Goal: Transaction & Acquisition: Subscribe to service/newsletter

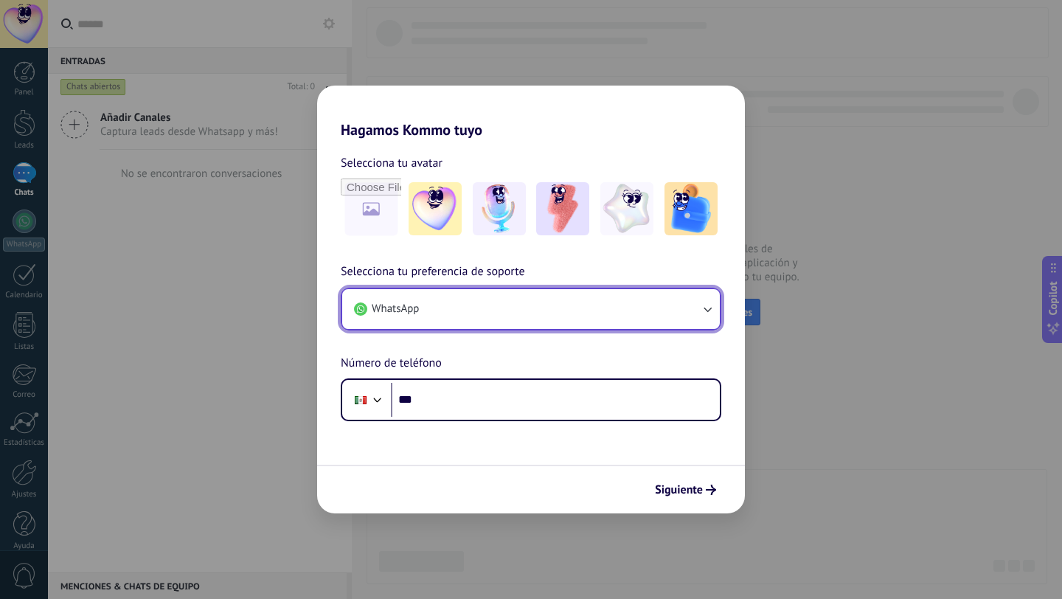
click at [616, 300] on button "WhatsApp" at bounding box center [531, 309] width 378 height 40
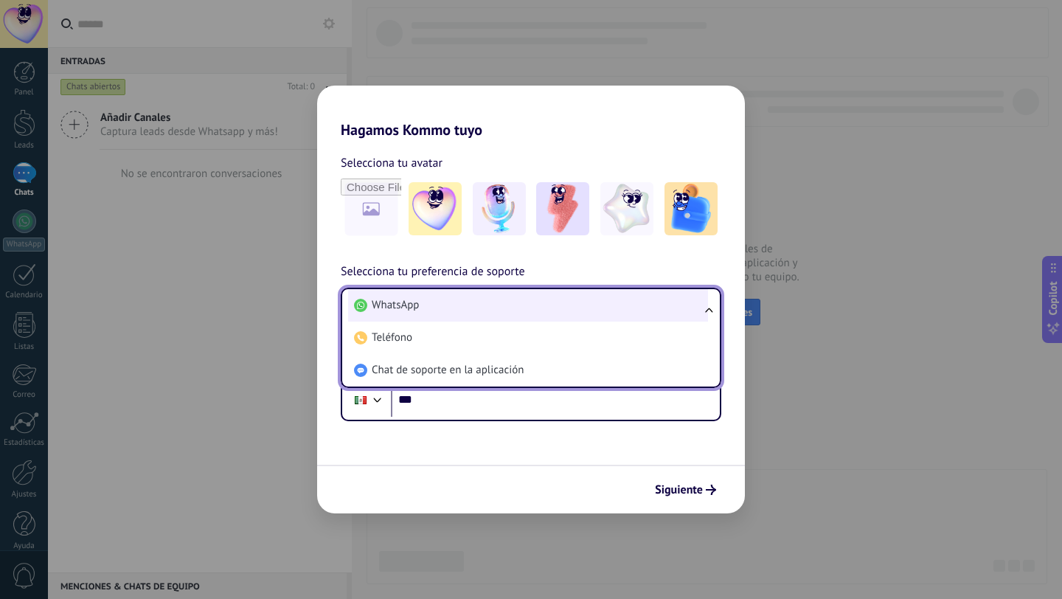
click at [584, 305] on li "WhatsApp" at bounding box center [528, 305] width 360 height 32
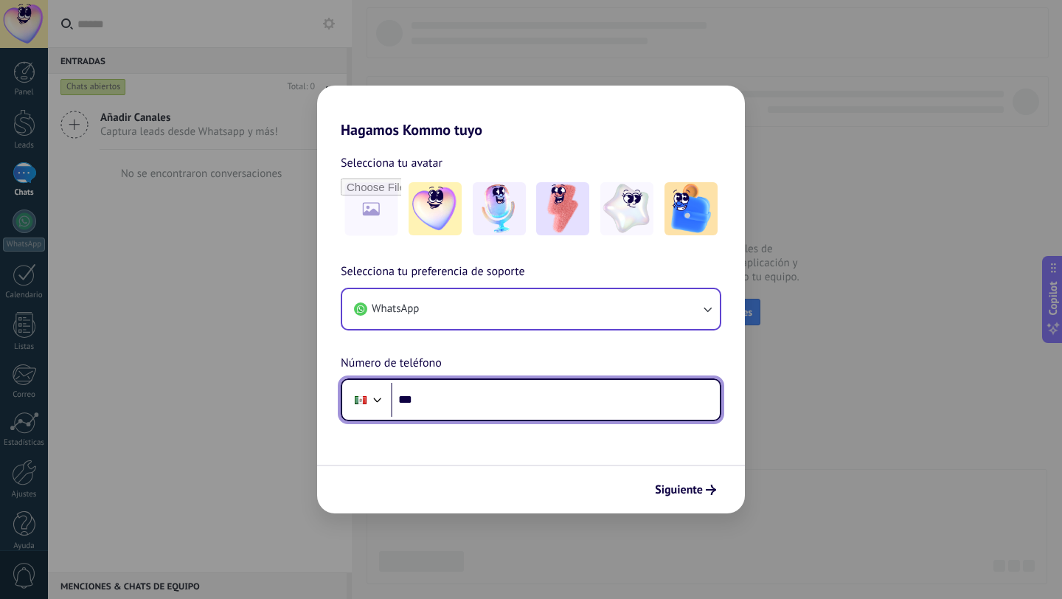
click at [547, 390] on input "***" at bounding box center [555, 400] width 329 height 34
type input "**********"
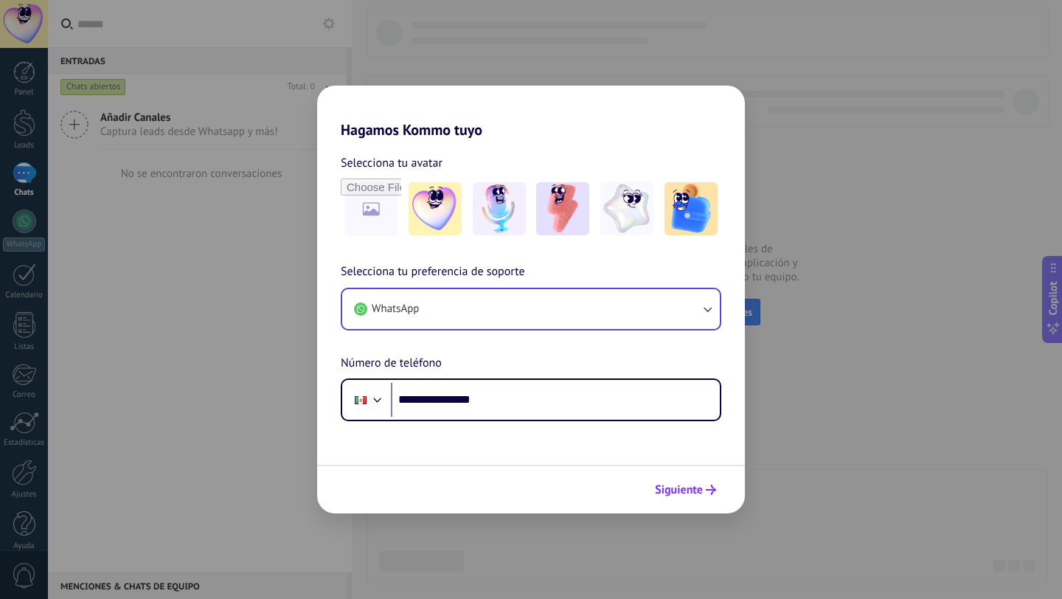
click at [662, 490] on span "Siguiente" at bounding box center [679, 490] width 48 height 10
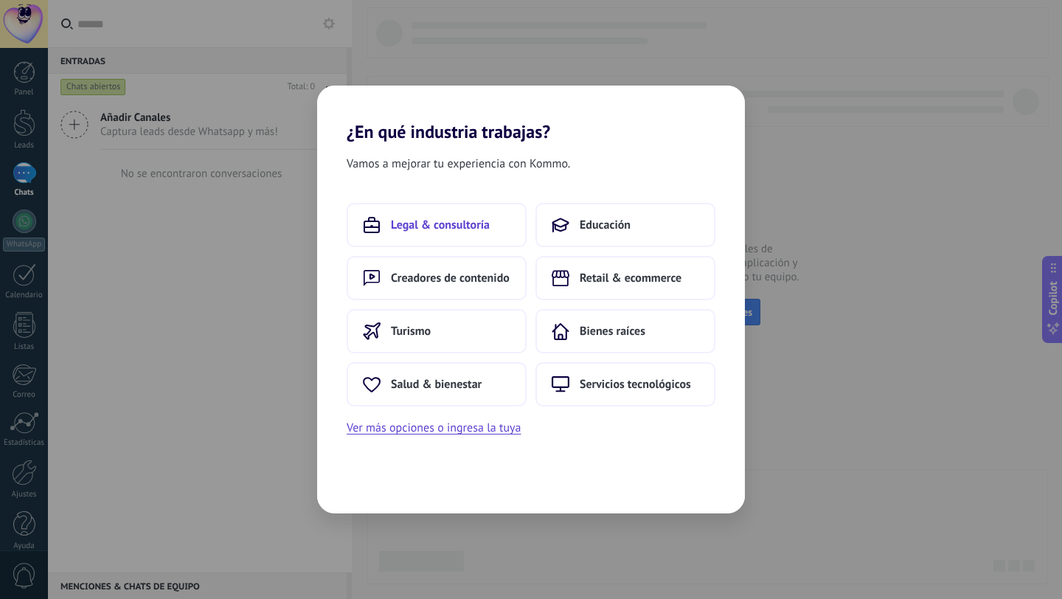
click at [498, 225] on button "Legal & consultoría" at bounding box center [437, 225] width 180 height 44
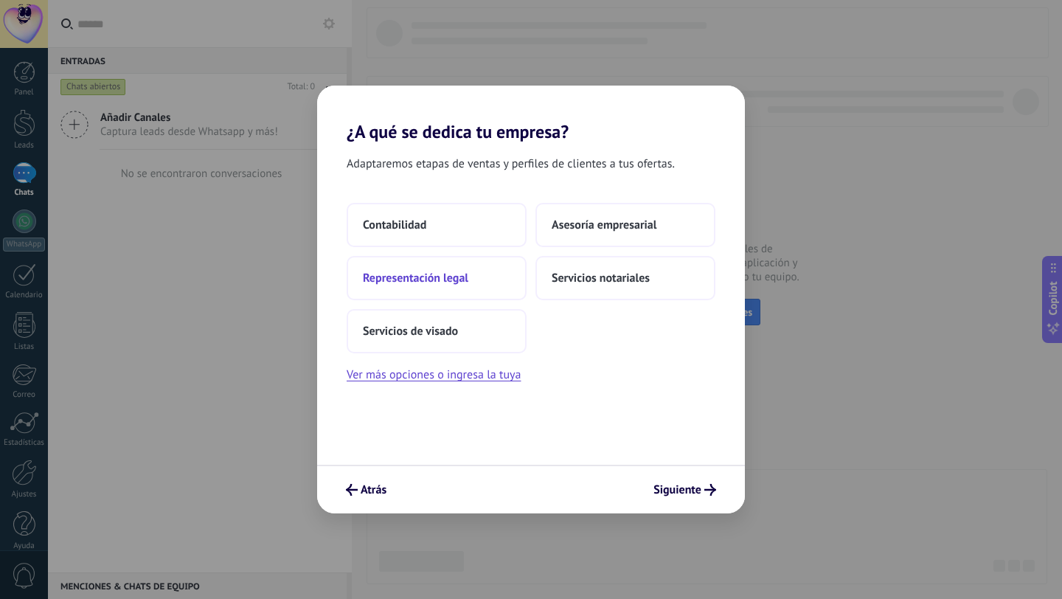
click at [493, 279] on button "Representación legal" at bounding box center [437, 278] width 180 height 44
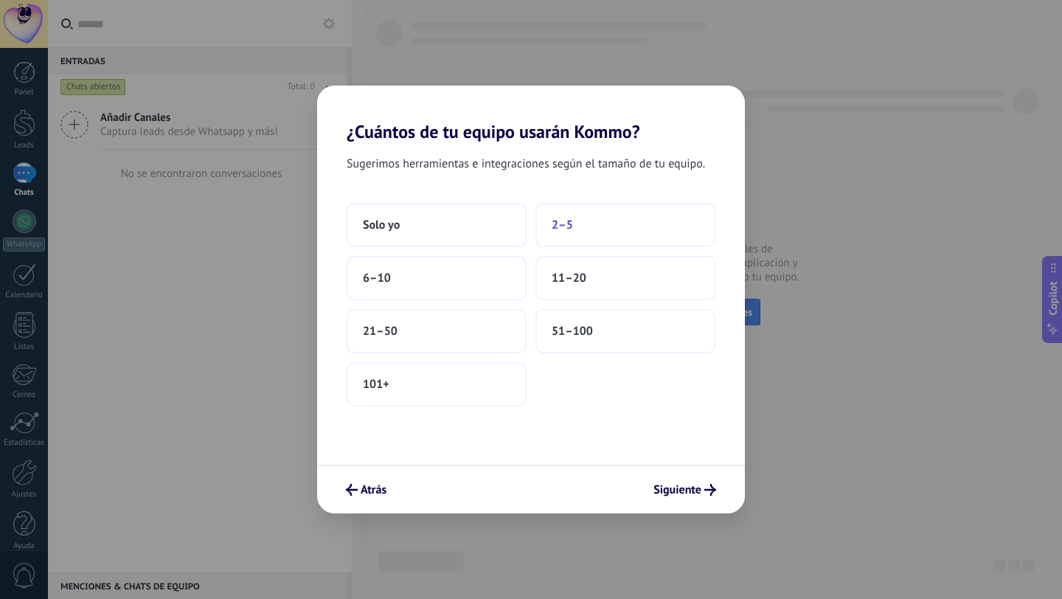
click at [564, 221] on span "2–5" at bounding box center [562, 225] width 21 height 15
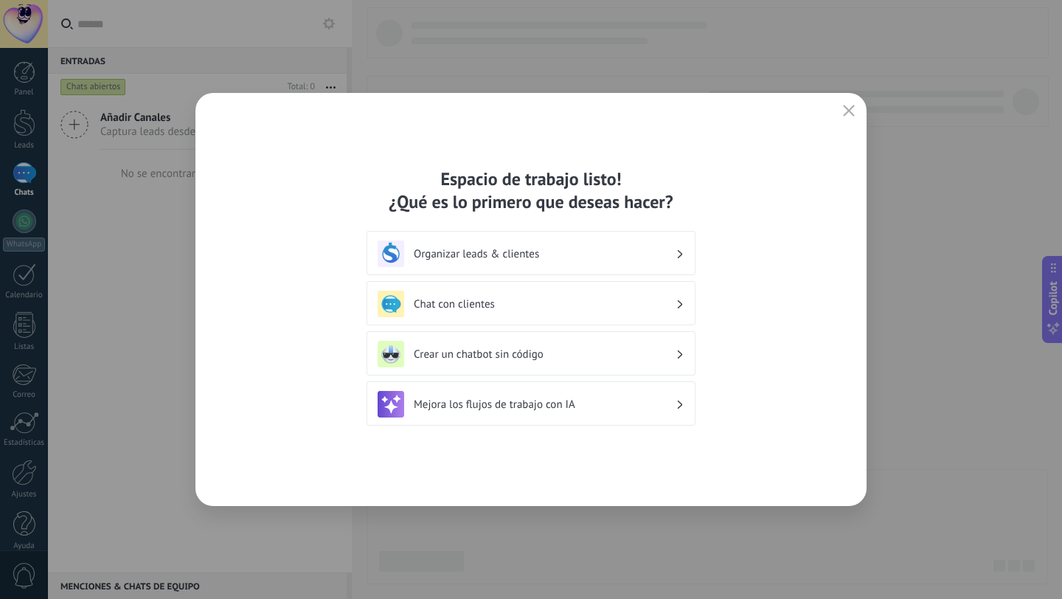
click at [559, 254] on h3 "Organizar leads & clientes" at bounding box center [545, 254] width 262 height 14
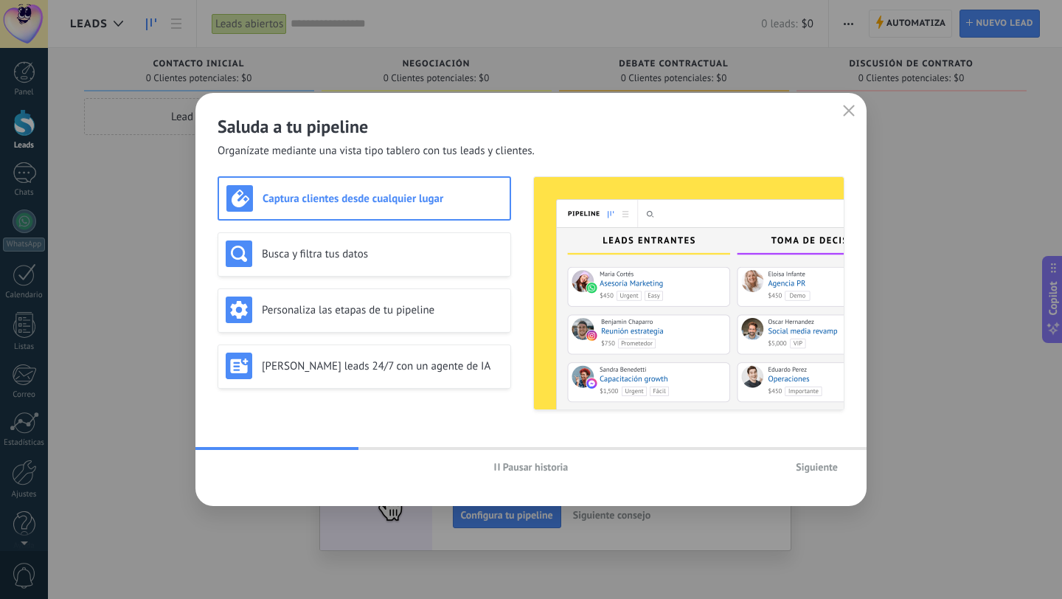
click at [823, 464] on span "Siguiente" at bounding box center [817, 467] width 42 height 10
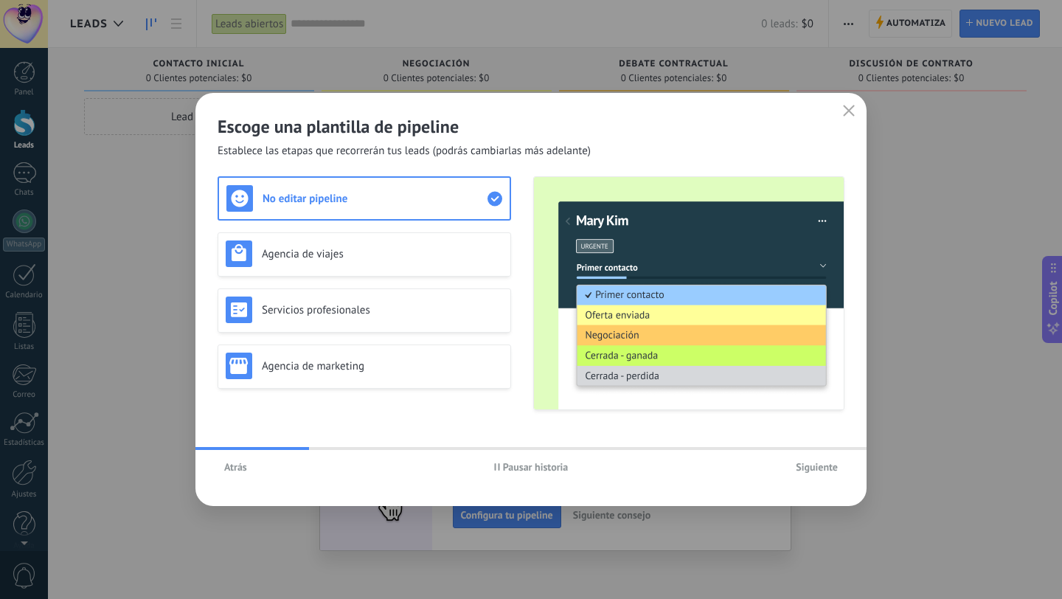
click at [823, 464] on span "Siguiente" at bounding box center [817, 467] width 42 height 10
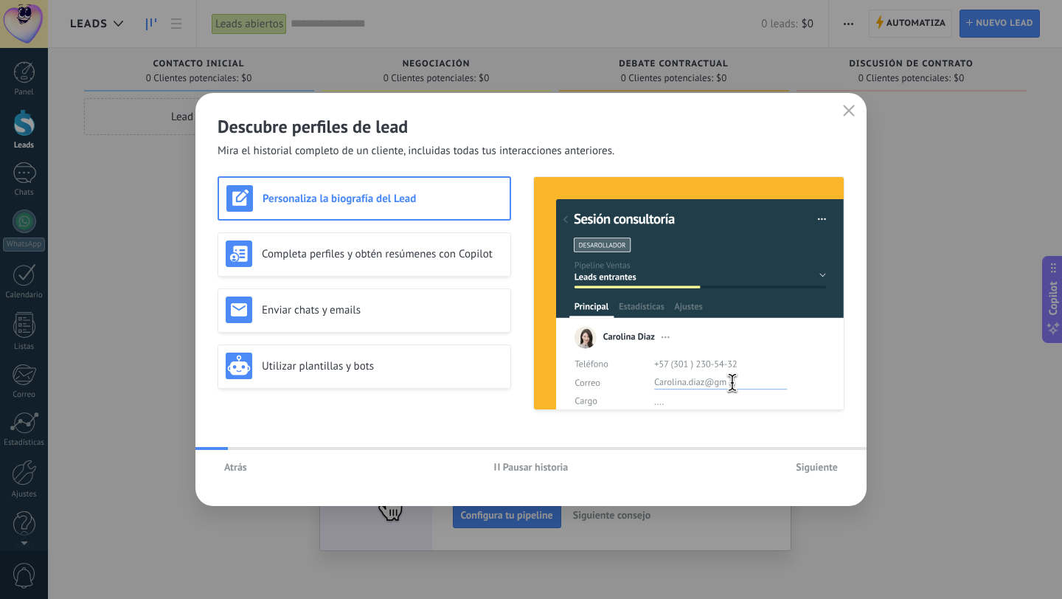
click at [823, 464] on span "Siguiente" at bounding box center [817, 467] width 42 height 10
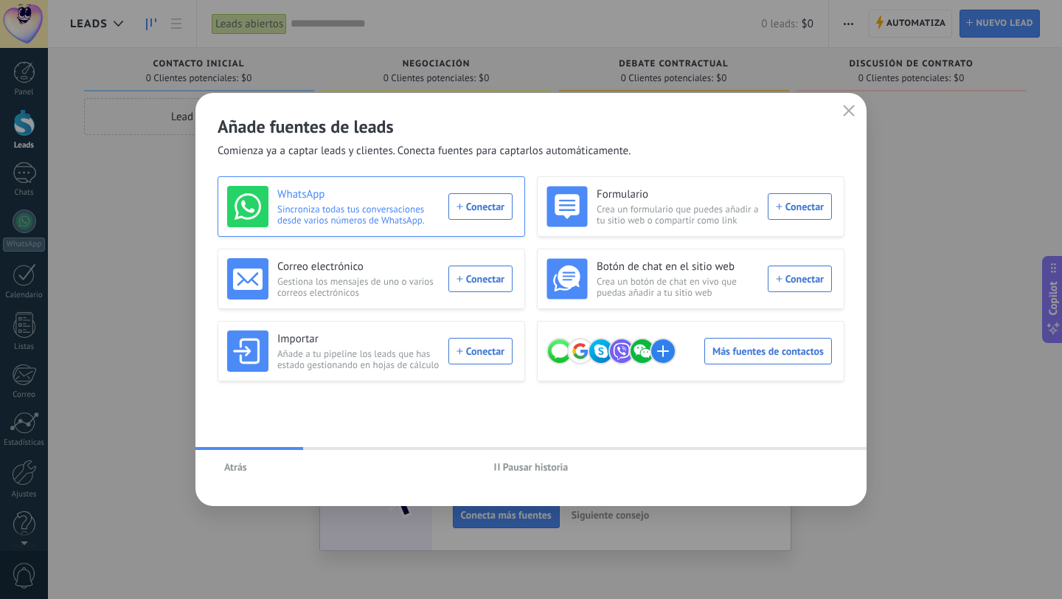
click at [487, 204] on div "WhatsApp Sincroniza todas tus conversaciones desde varios números de WhatsApp. …" at bounding box center [369, 206] width 285 height 41
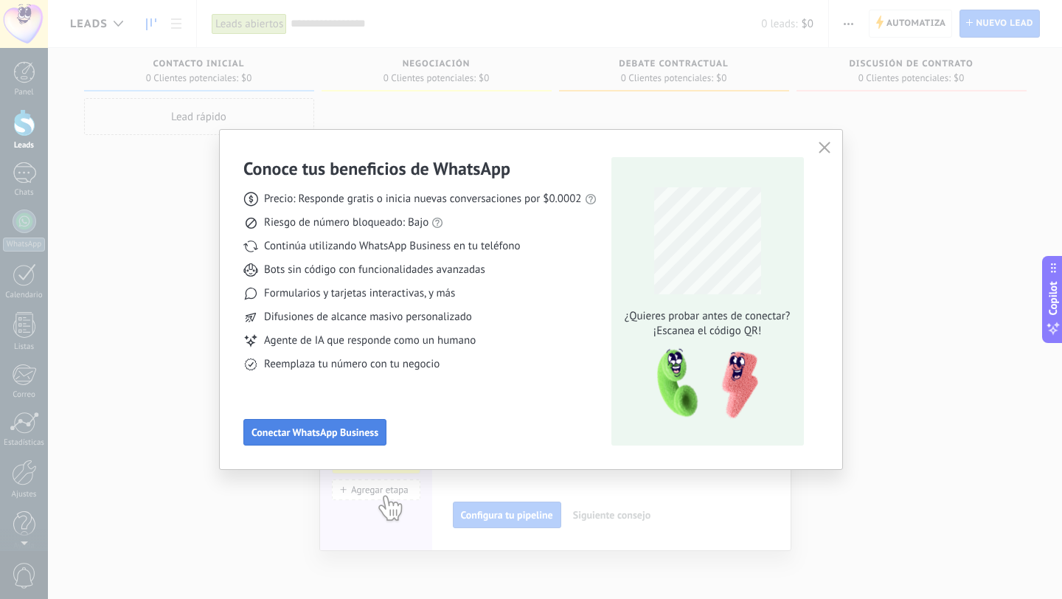
click at [280, 439] on button "Conectar WhatsApp Business" at bounding box center [314, 432] width 143 height 27
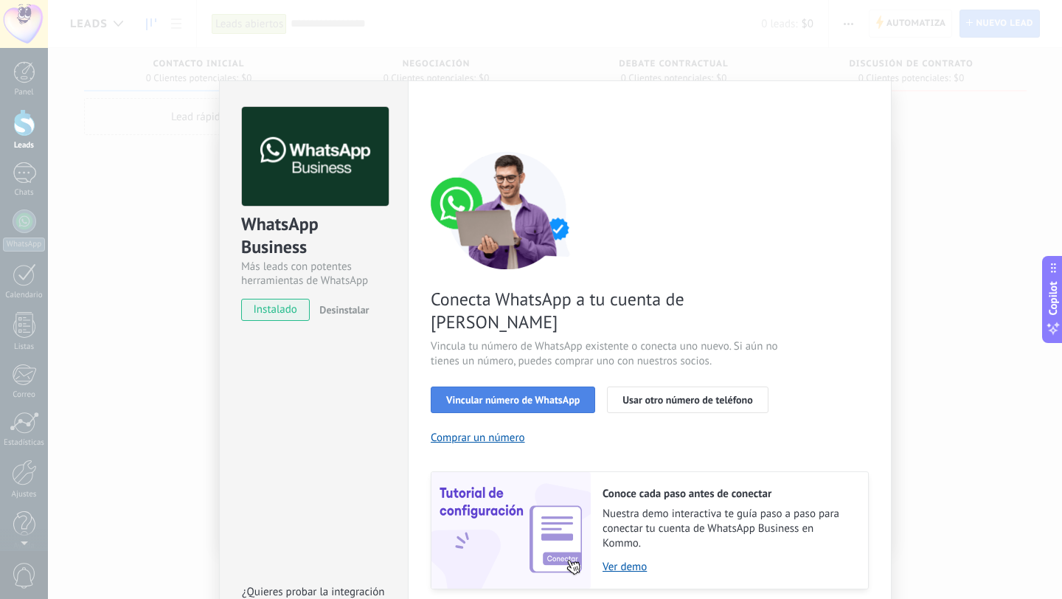
click at [516, 395] on span "Vincular número de WhatsApp" at bounding box center [513, 400] width 134 height 10
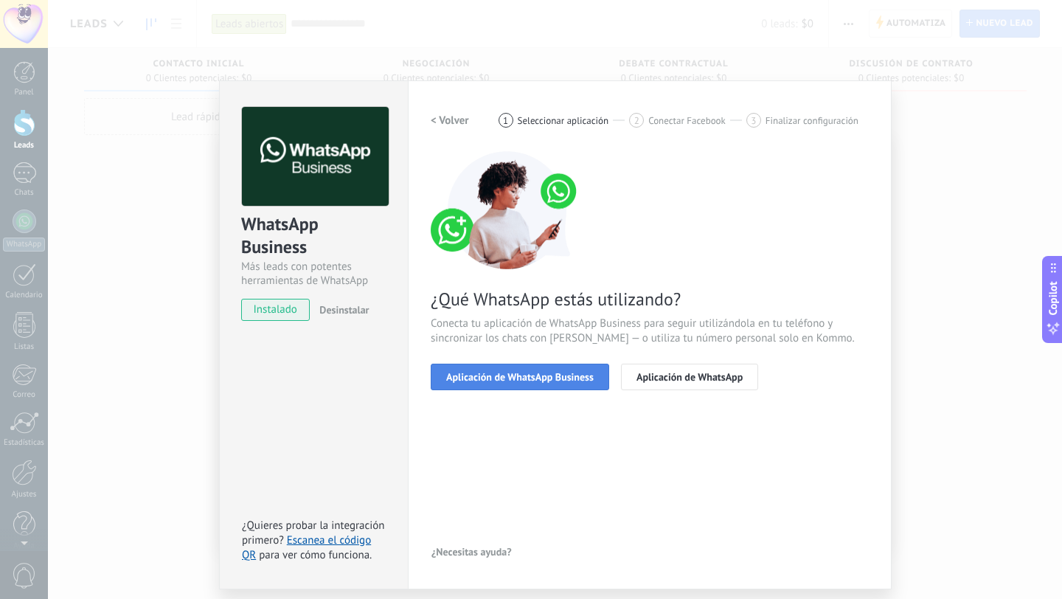
click at [516, 379] on span "Aplicación de WhatsApp Business" at bounding box center [520, 377] width 148 height 10
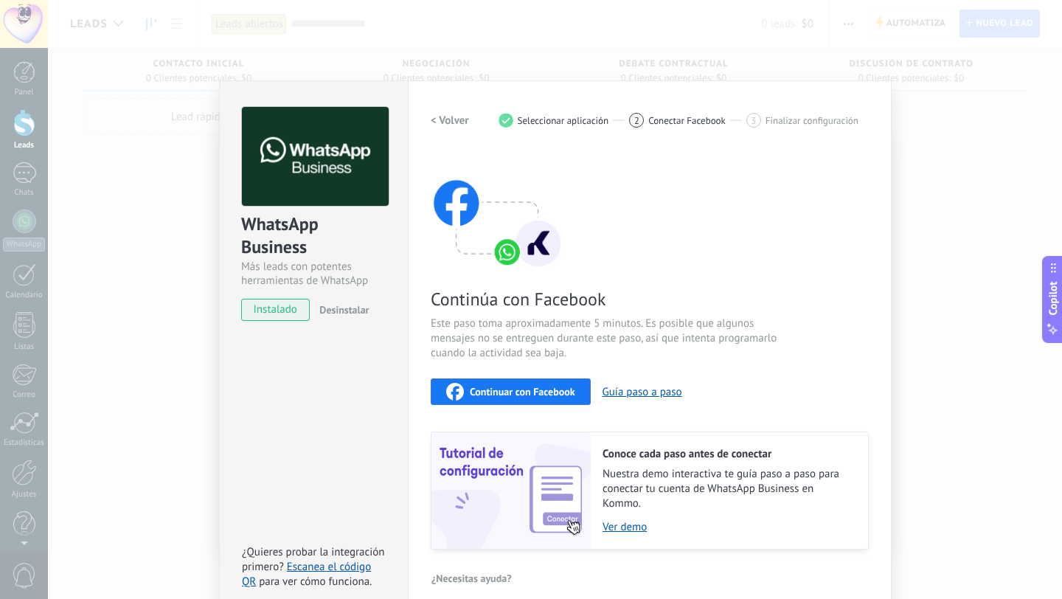
click at [516, 394] on span "Continuar con Facebook" at bounding box center [522, 392] width 105 height 10
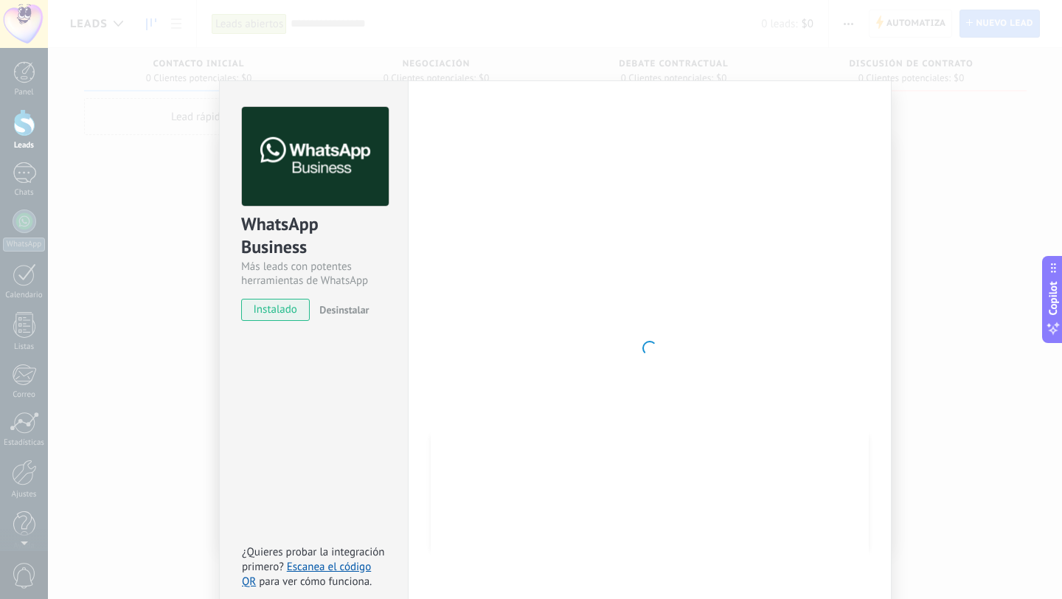
click at [180, 281] on div "WhatsApp Business Más leads con potentes herramientas de WhatsApp instalado Des…" at bounding box center [555, 299] width 1014 height 599
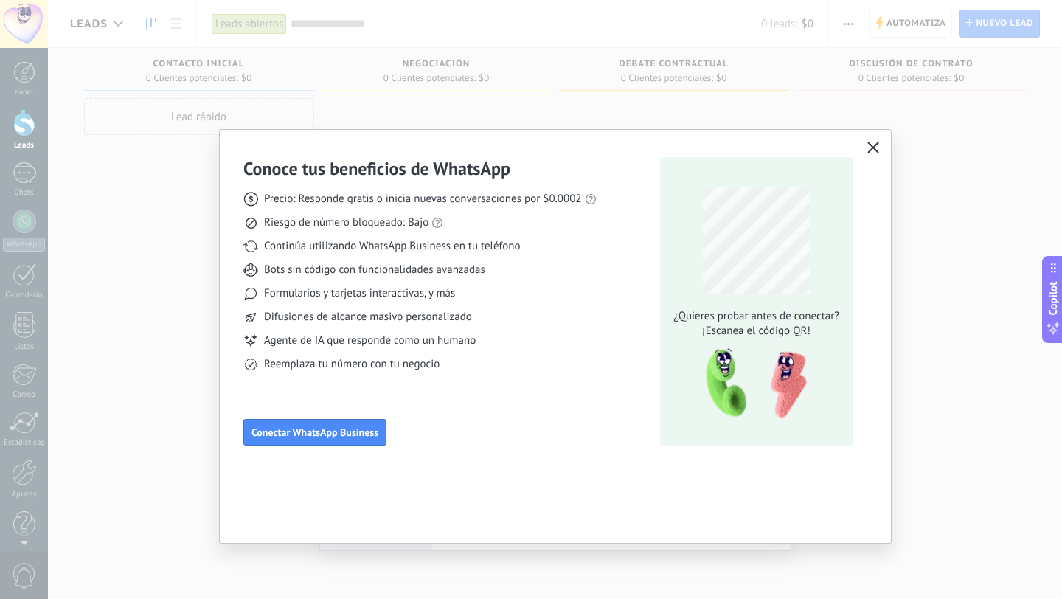
click at [870, 151] on icon "button" at bounding box center [874, 148] width 12 height 12
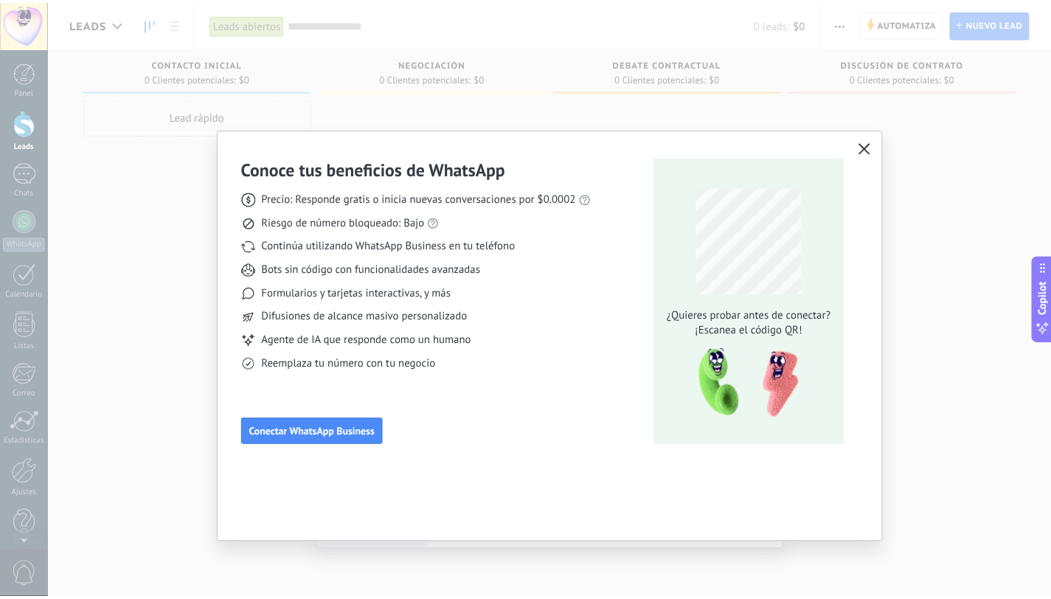
scroll to position [15, 0]
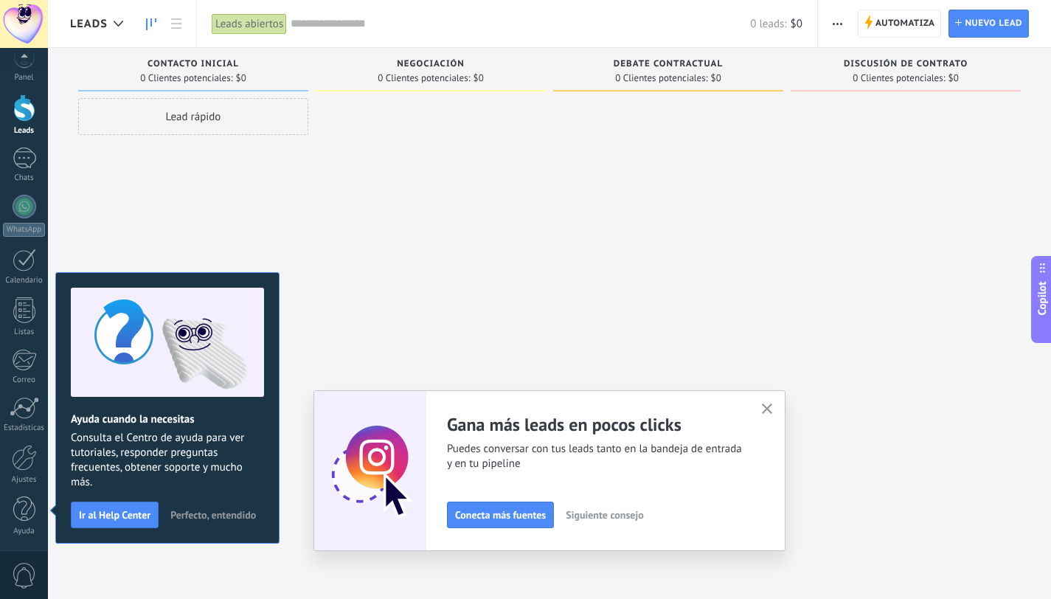
click at [773, 406] on icon "button" at bounding box center [767, 409] width 11 height 11
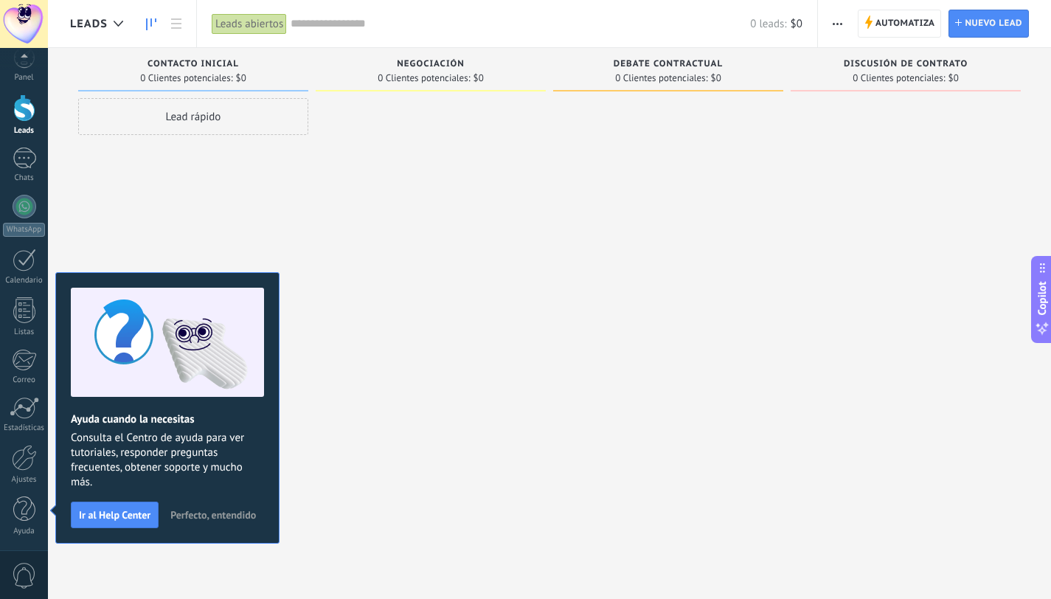
click at [221, 513] on span "Perfecto, entendido" at bounding box center [213, 515] width 86 height 10
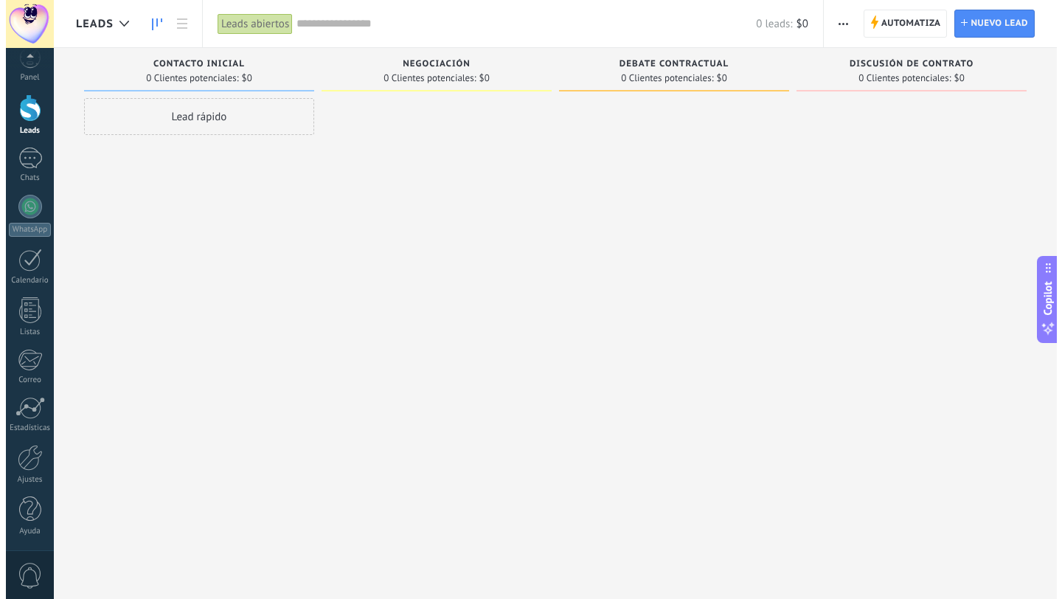
scroll to position [0, 0]
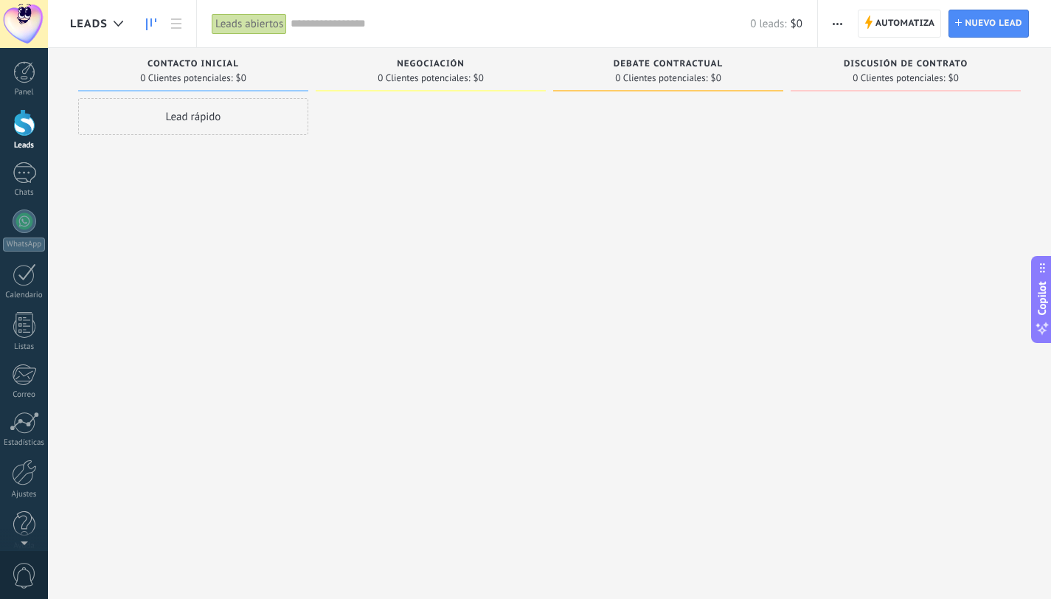
click at [32, 18] on div at bounding box center [24, 24] width 48 height 48
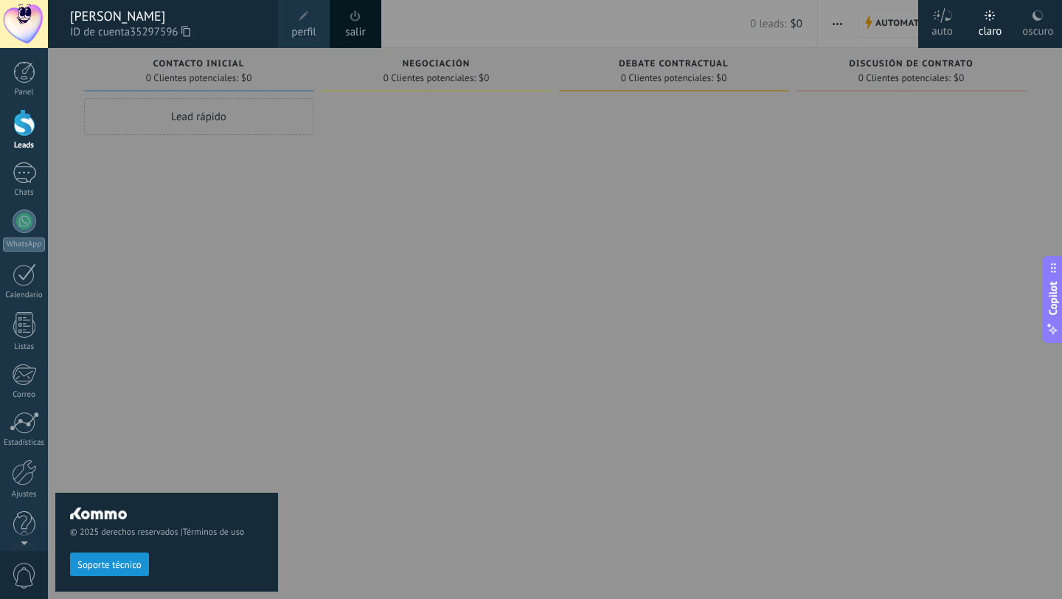
click at [484, 250] on div at bounding box center [579, 299] width 1062 height 599
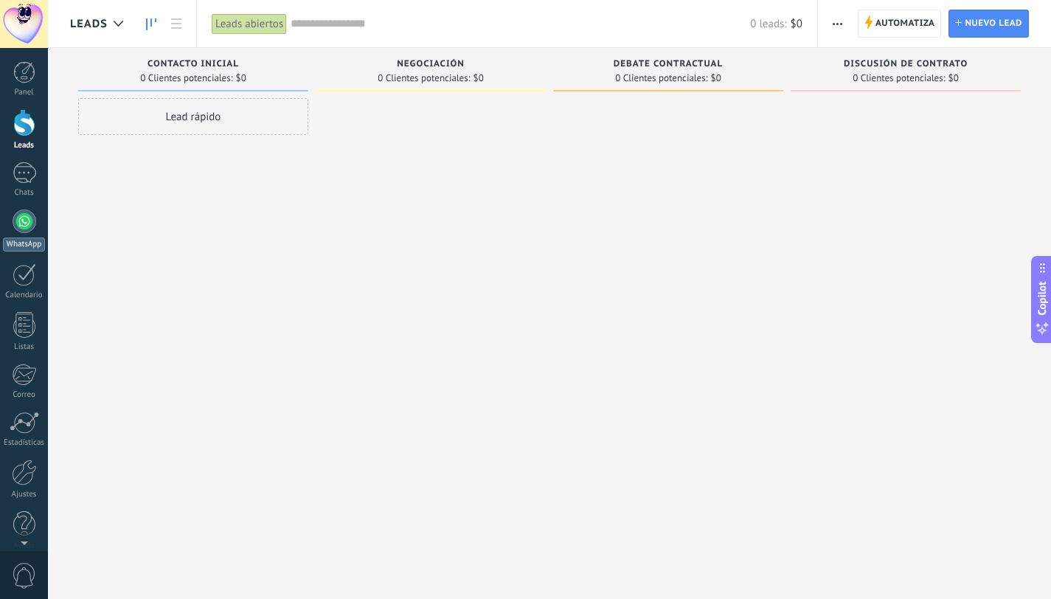
click at [35, 235] on link "WhatsApp" at bounding box center [24, 231] width 48 height 42
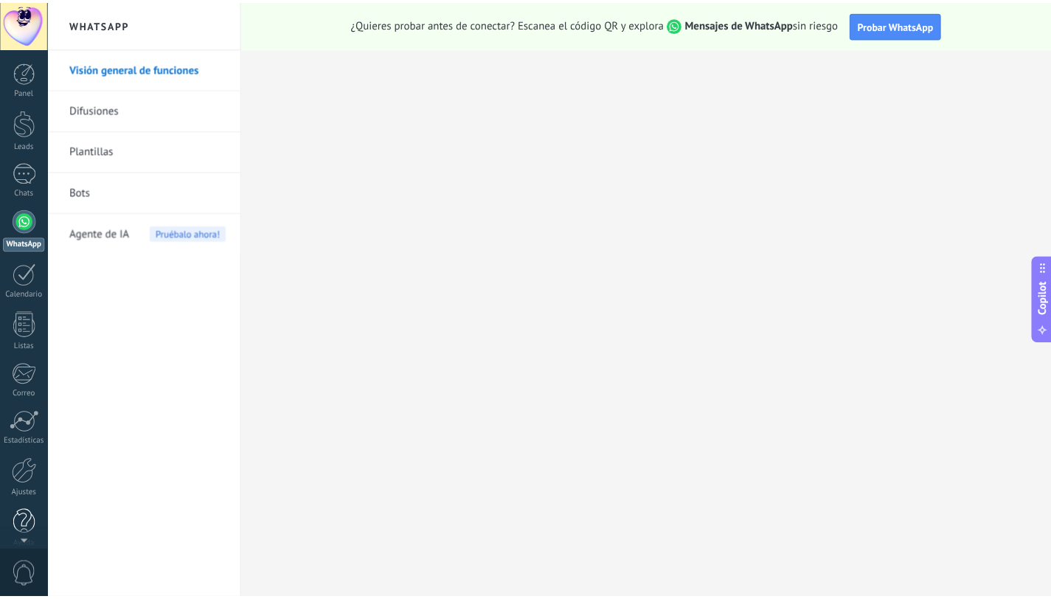
scroll to position [15, 0]
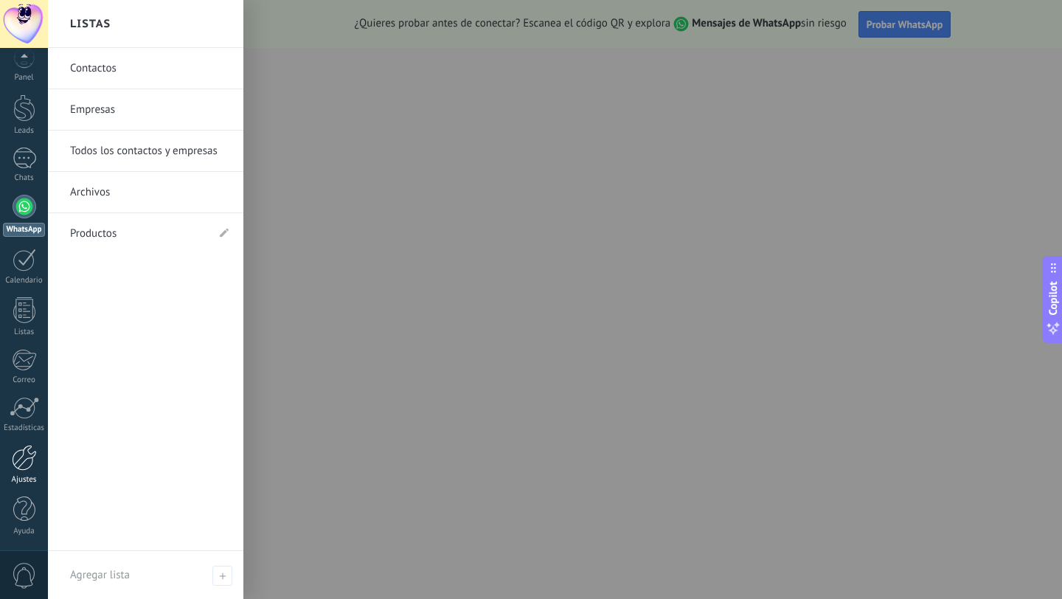
click at [24, 470] on div at bounding box center [24, 458] width 25 height 26
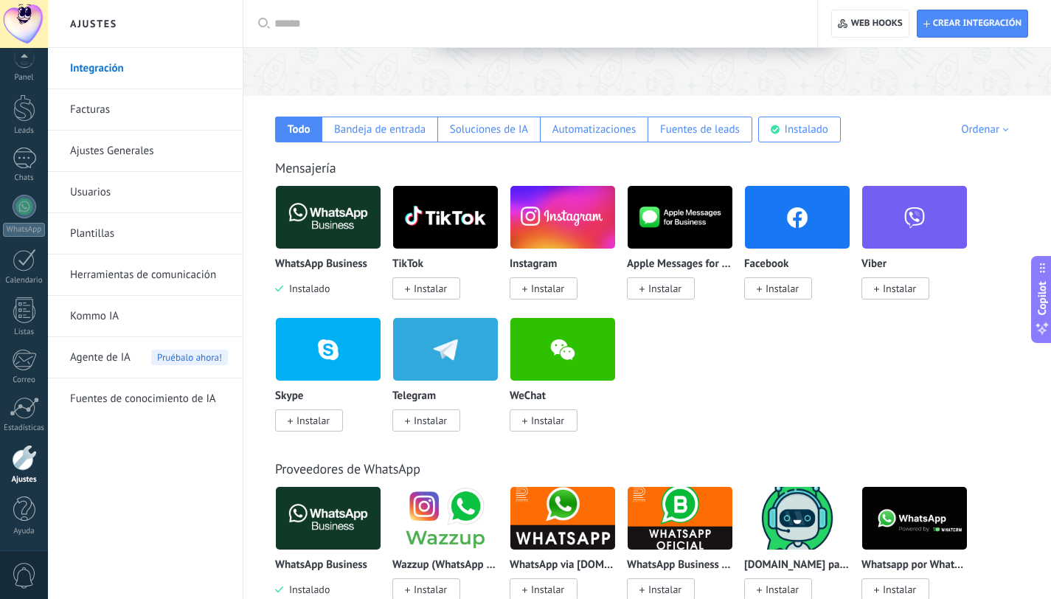
scroll to position [195, 0]
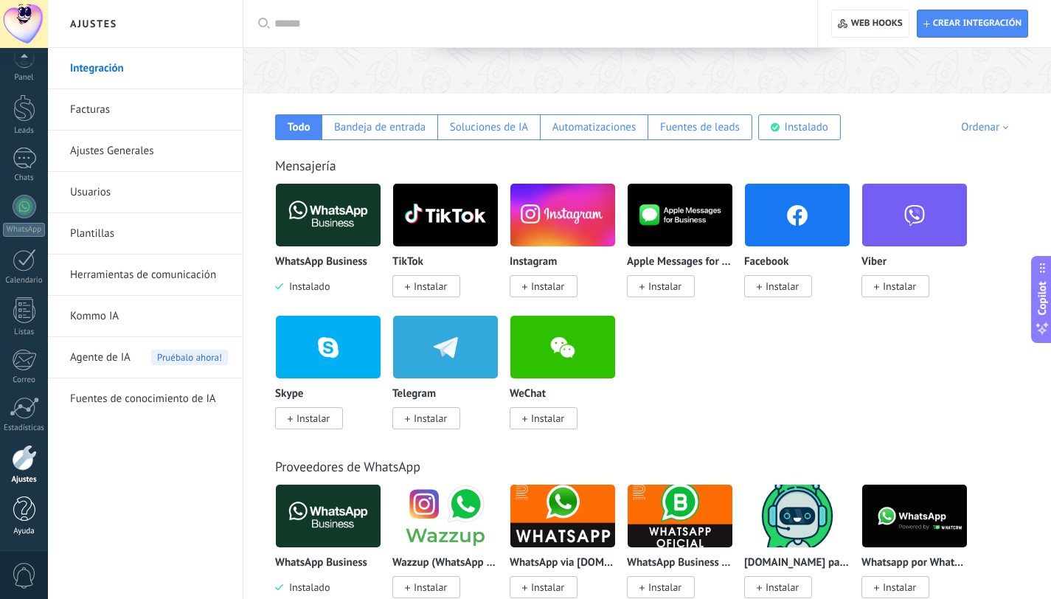
click at [27, 501] on div at bounding box center [24, 509] width 22 height 26
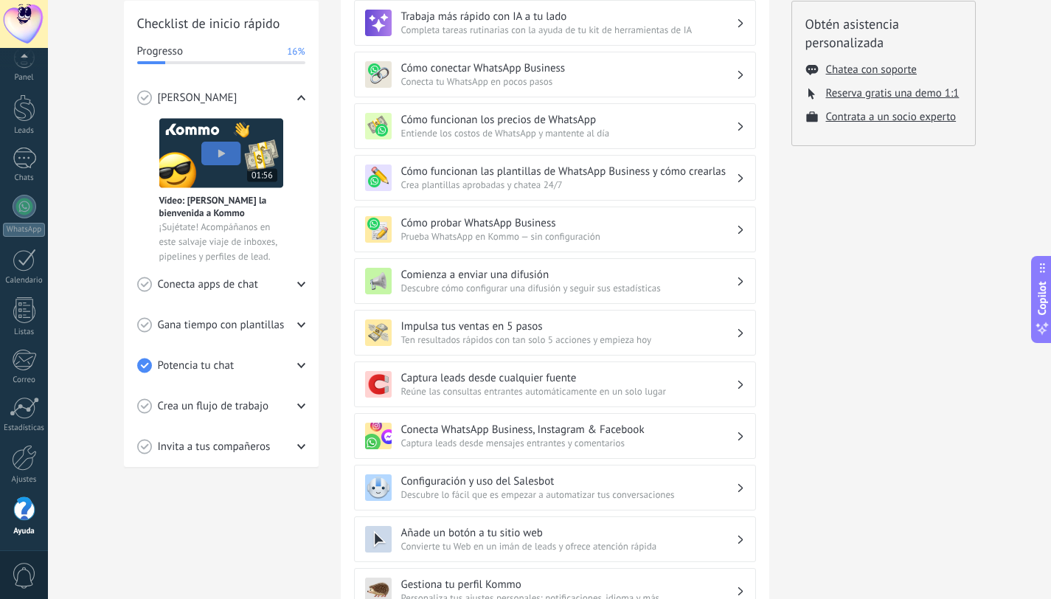
scroll to position [207, 0]
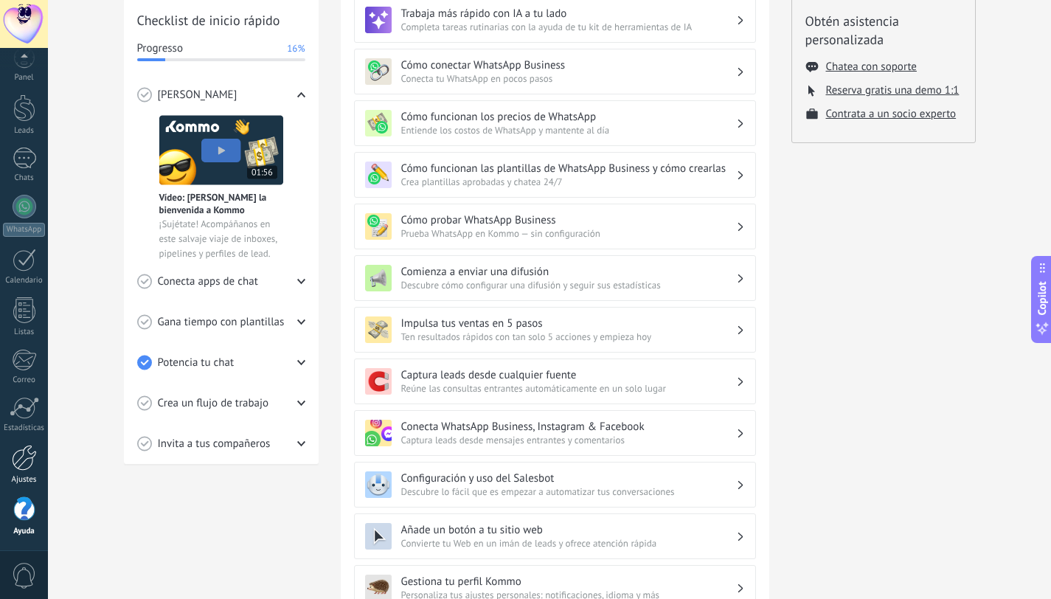
click at [24, 471] on link "Ajustes" at bounding box center [24, 465] width 48 height 40
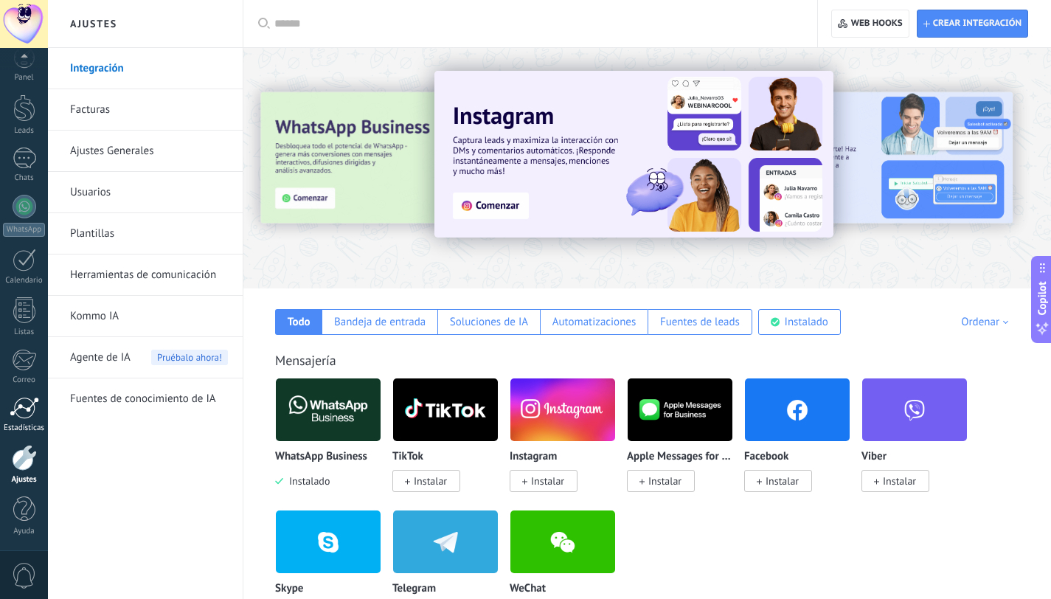
click at [26, 414] on div at bounding box center [25, 408] width 30 height 22
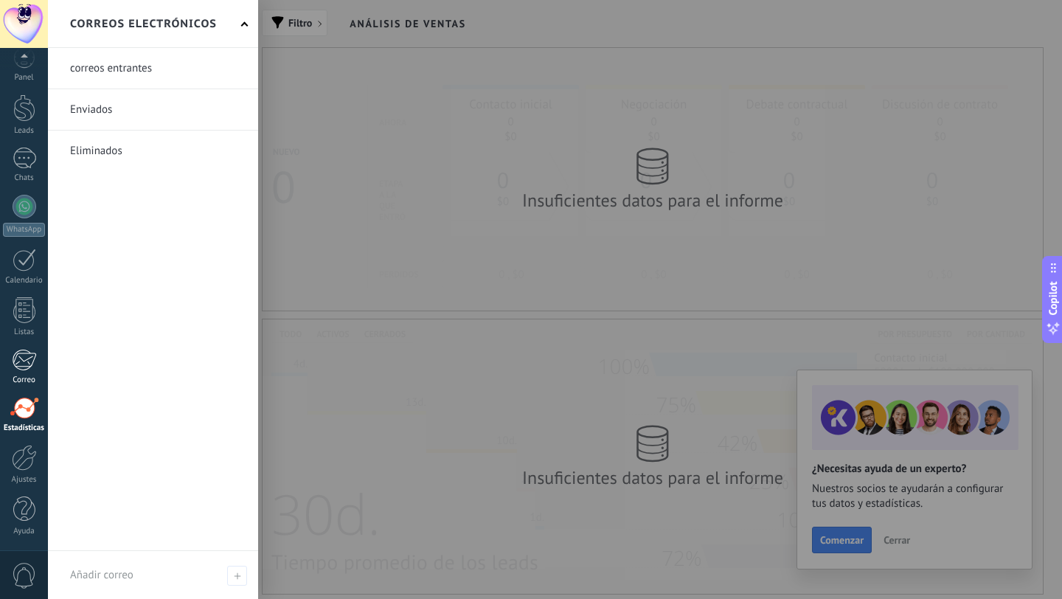
click at [24, 364] on div at bounding box center [24, 360] width 24 height 22
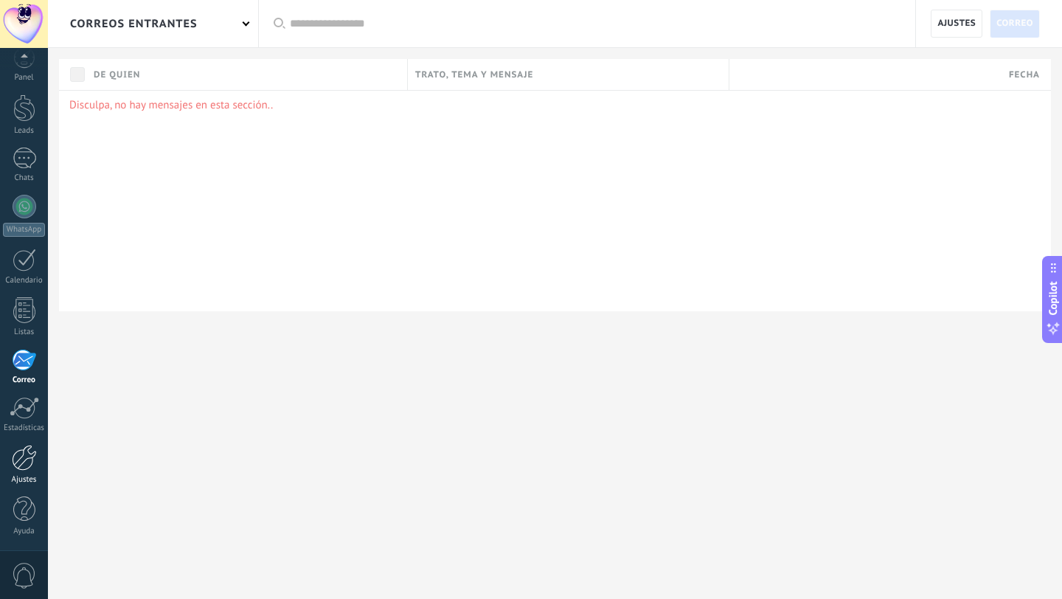
click at [20, 467] on div at bounding box center [24, 458] width 25 height 26
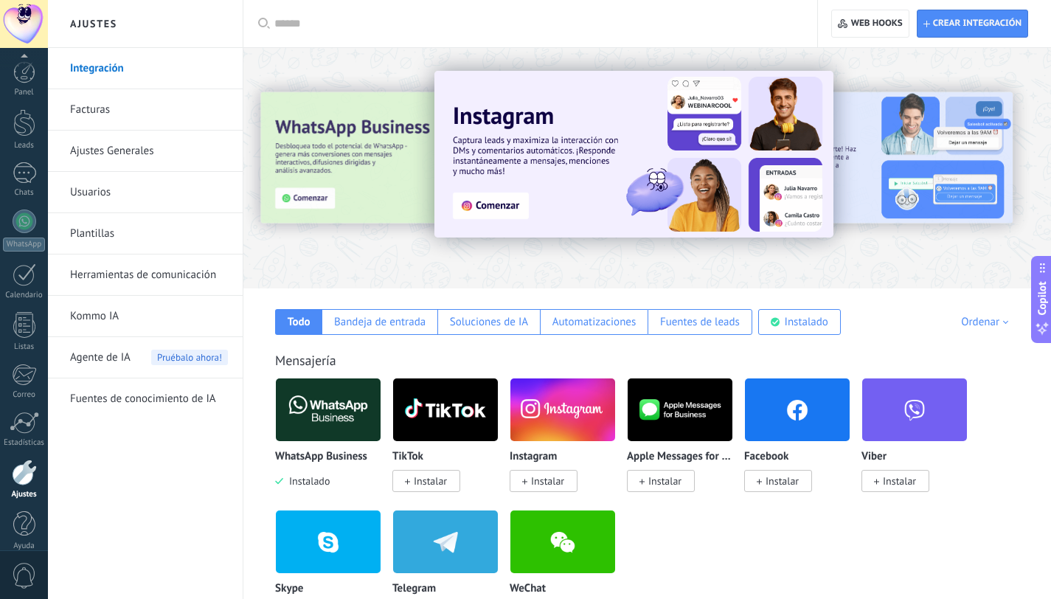
scroll to position [15, 0]
click at [106, 113] on link "Facturas" at bounding box center [149, 109] width 158 height 41
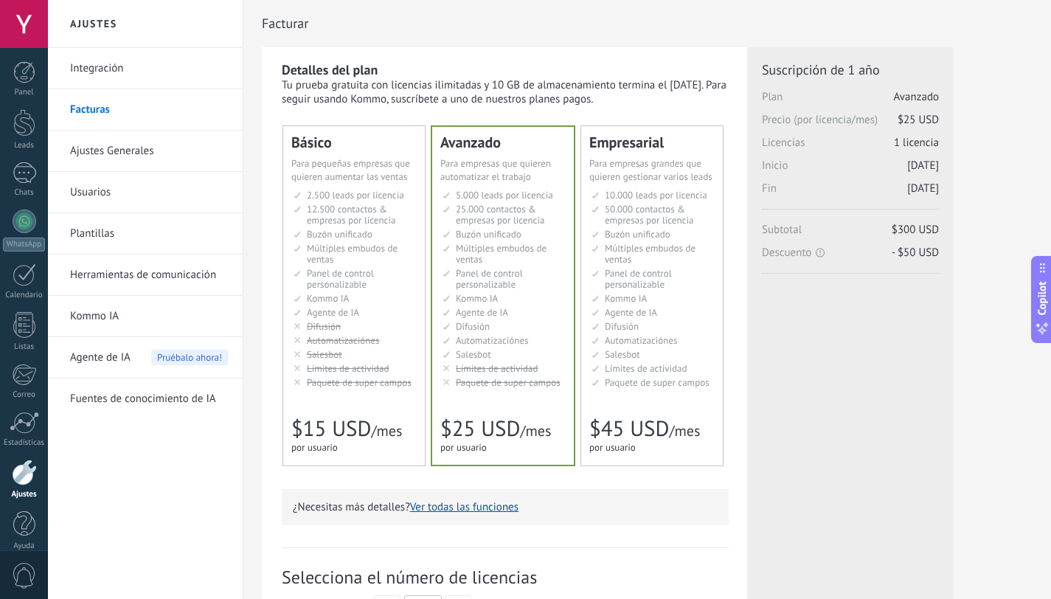
click at [513, 418] on span "$25 USD" at bounding box center [480, 429] width 80 height 28
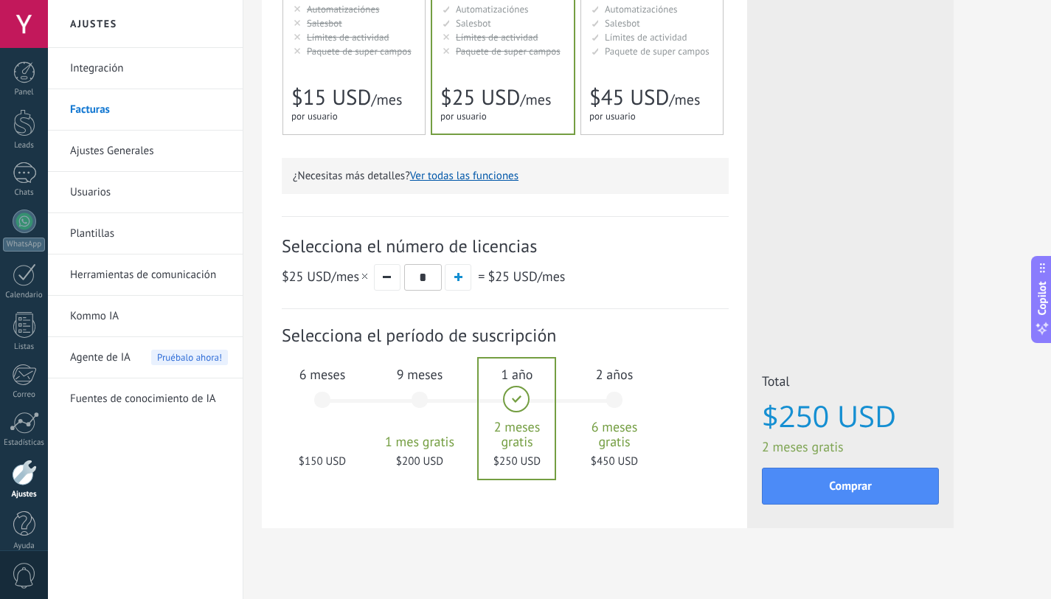
scroll to position [347, 0]
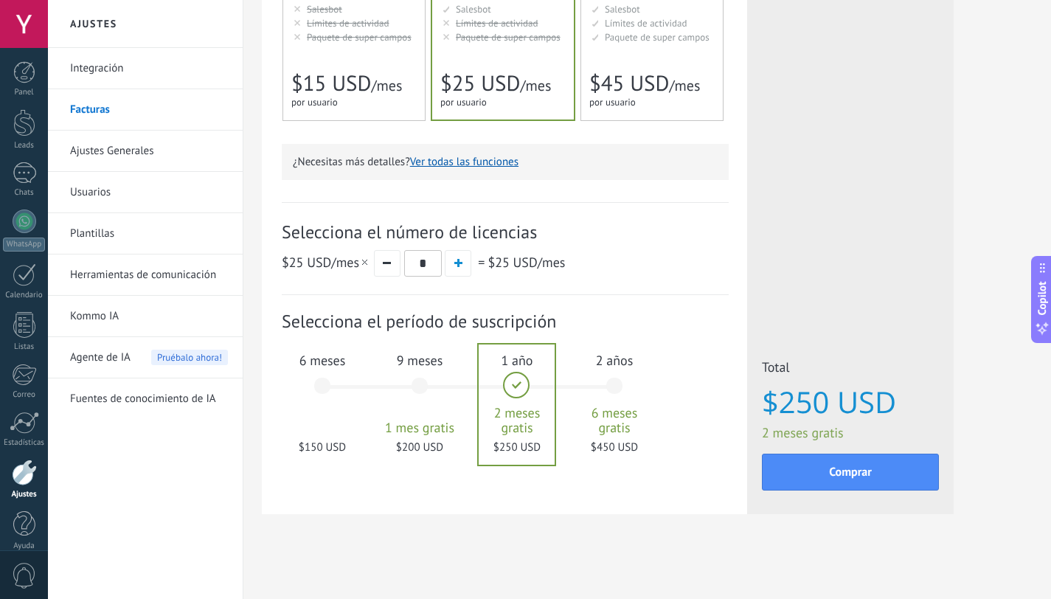
click at [322, 371] on div "6 meses $150 USD" at bounding box center [323, 393] width 80 height 104
